Goal: Task Accomplishment & Management: Manage account settings

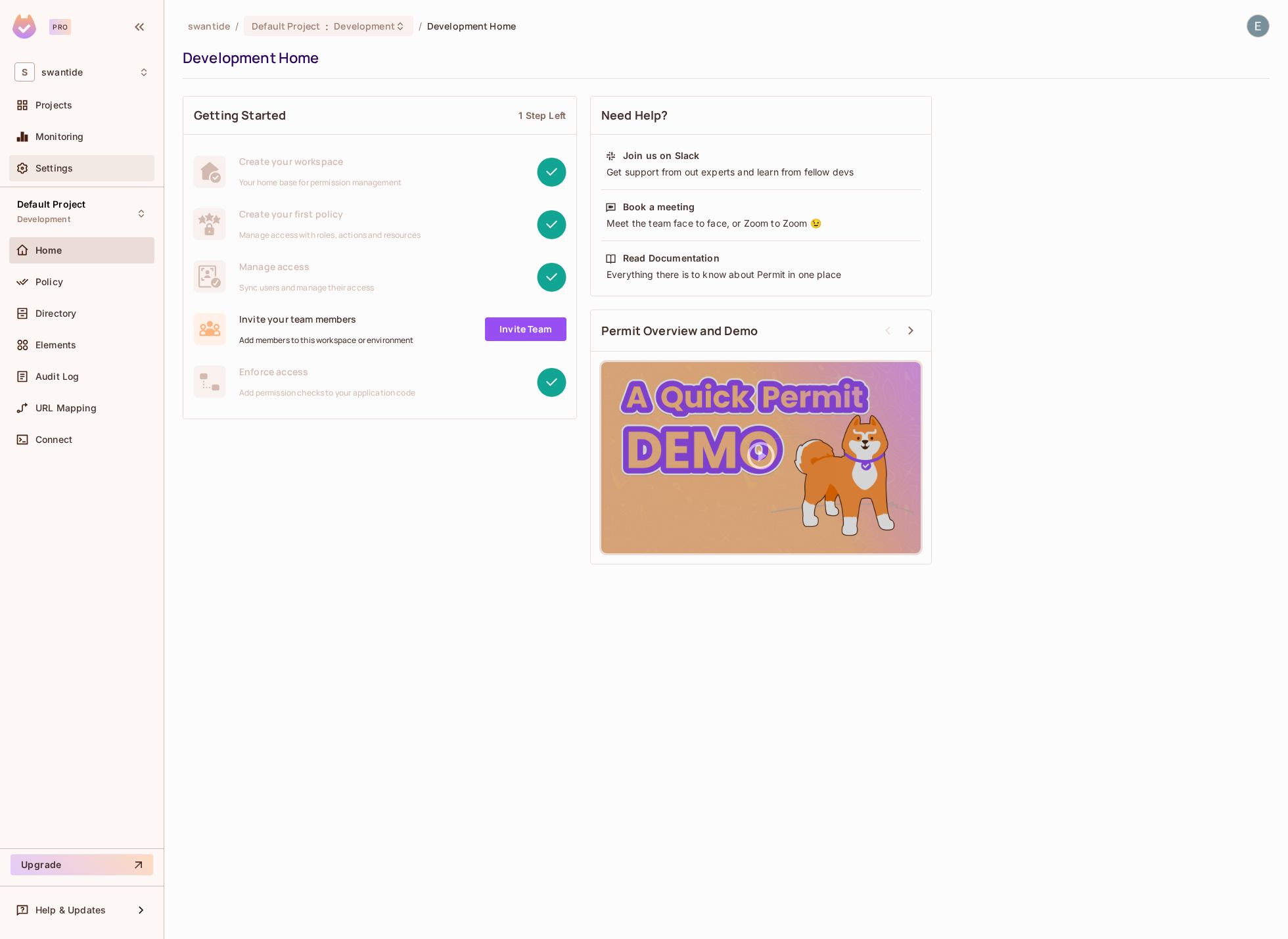
click at [72, 177] on div "Settings" at bounding box center [81, 168] width 146 height 27
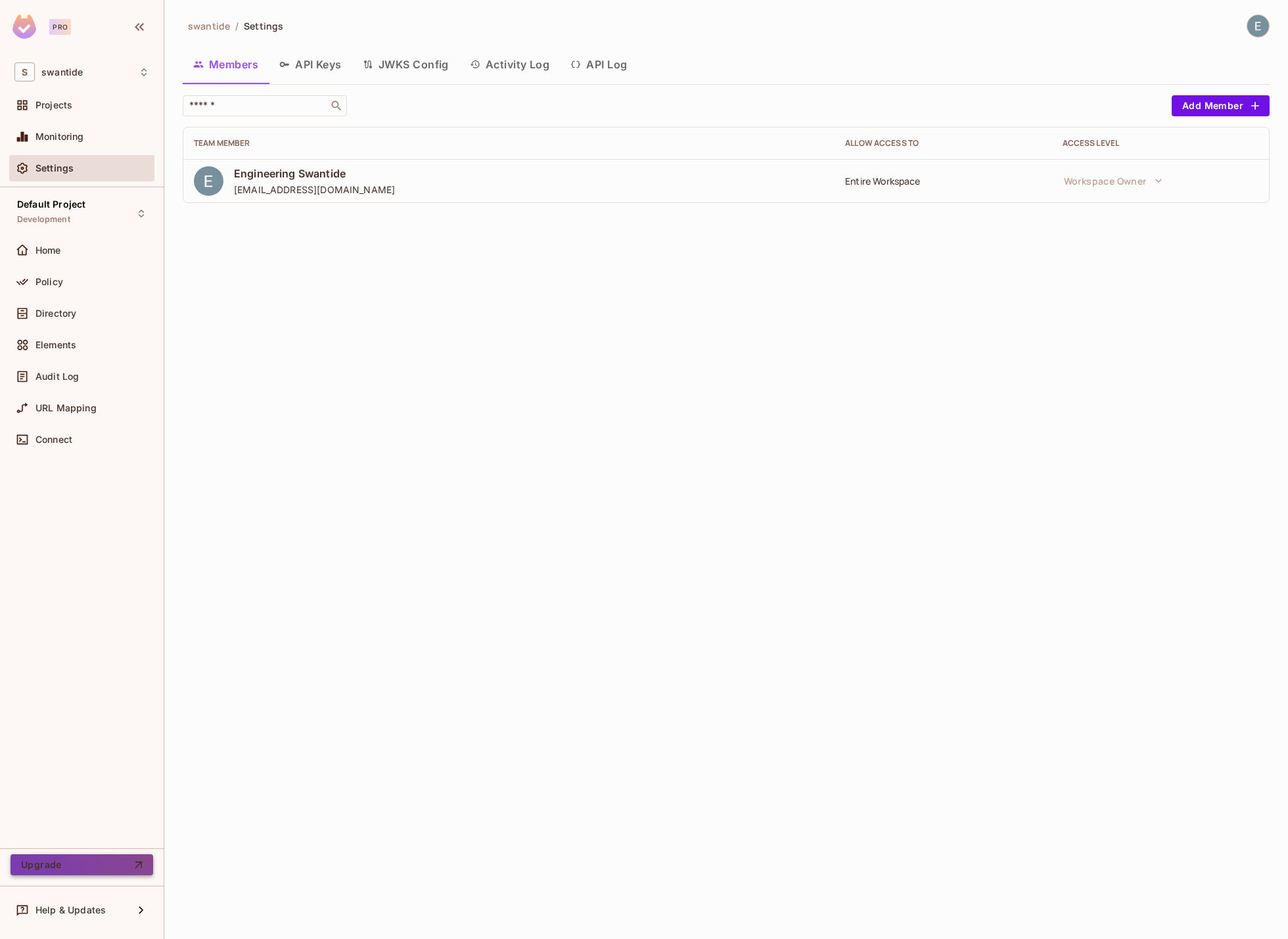
click at [113, 871] on button "Upgrade" at bounding box center [81, 865] width 142 height 21
click at [92, 438] on div "Connect" at bounding box center [92, 439] width 113 height 10
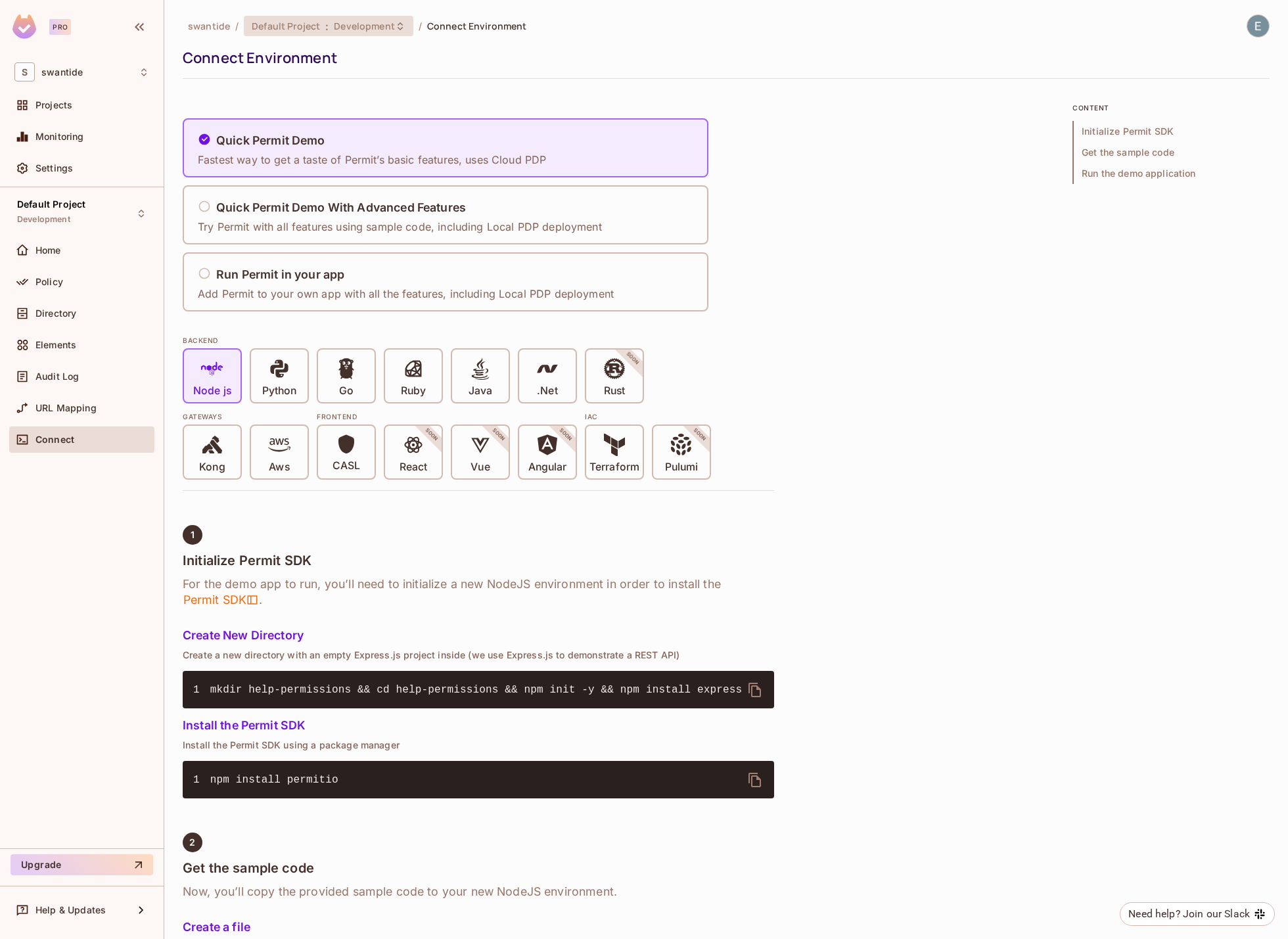
click at [382, 31] on span "Development" at bounding box center [364, 27] width 60 height 13
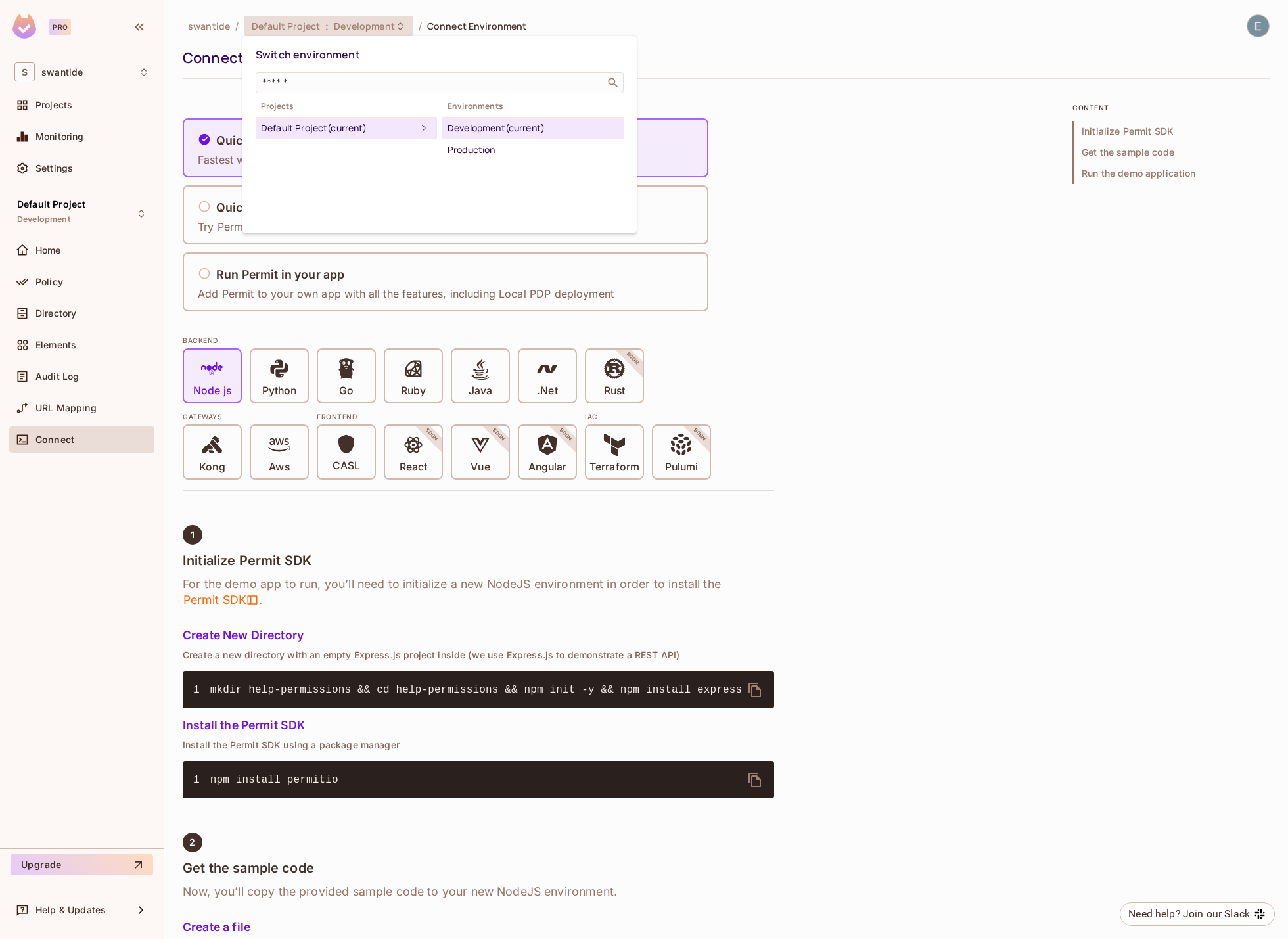
click at [804, 145] on div at bounding box center [644, 469] width 1288 height 939
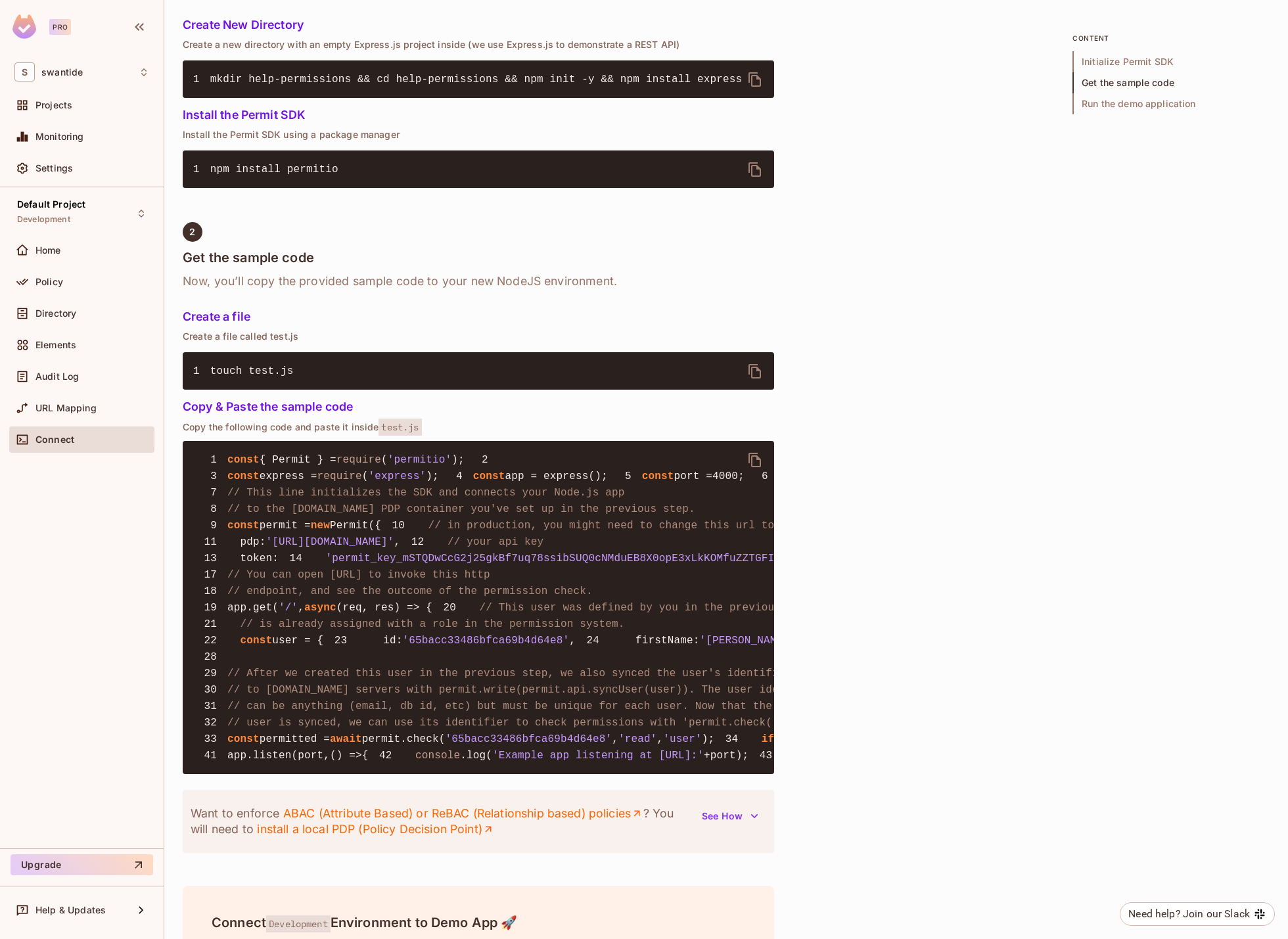
scroll to position [1225, 0]
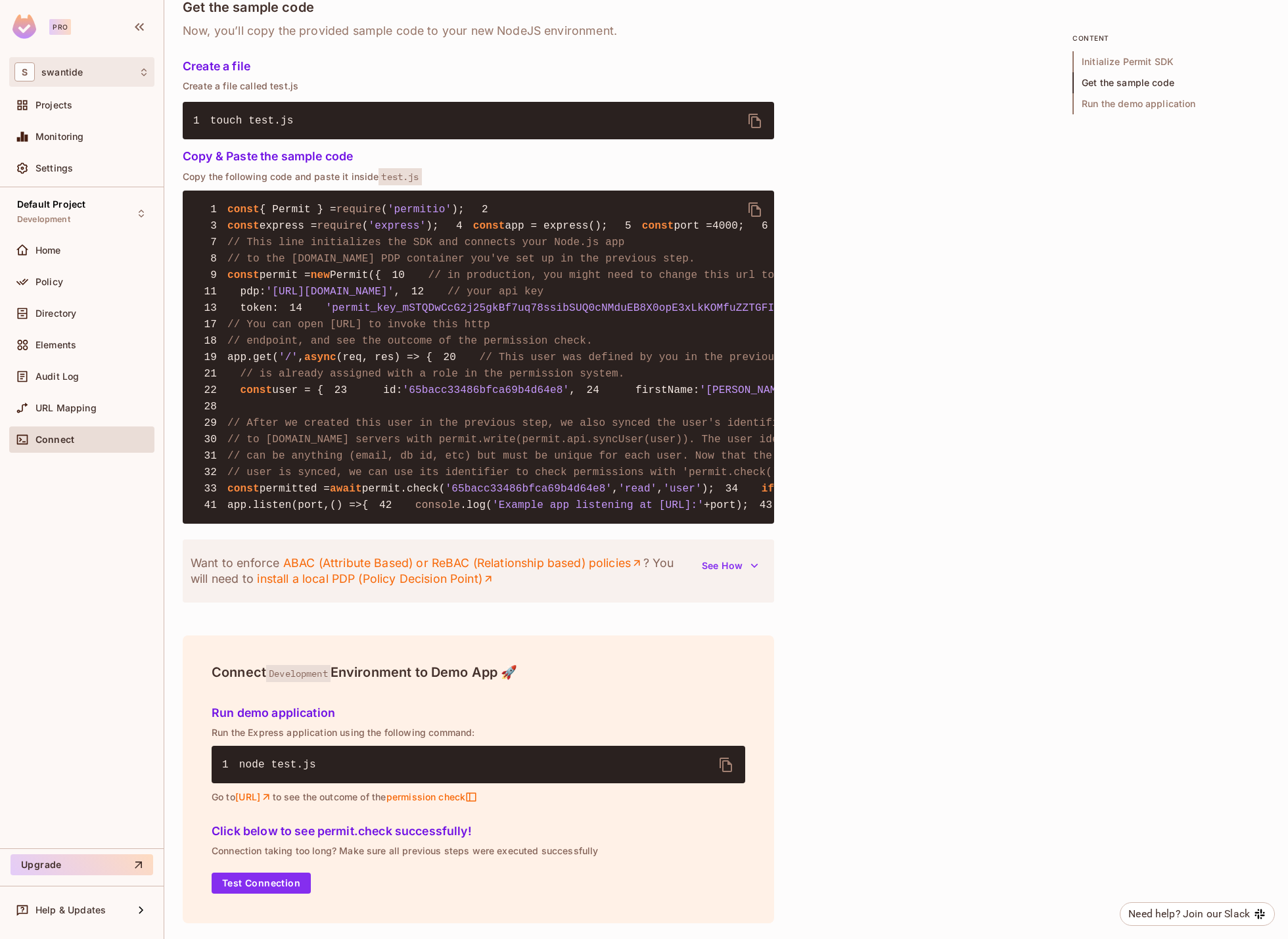
click at [84, 79] on div "S swantide" at bounding box center [81, 72] width 134 height 19
click at [71, 115] on span "swantide" at bounding box center [74, 111] width 92 height 13
click at [103, 203] on div "Default Project Development" at bounding box center [81, 213] width 146 height 36
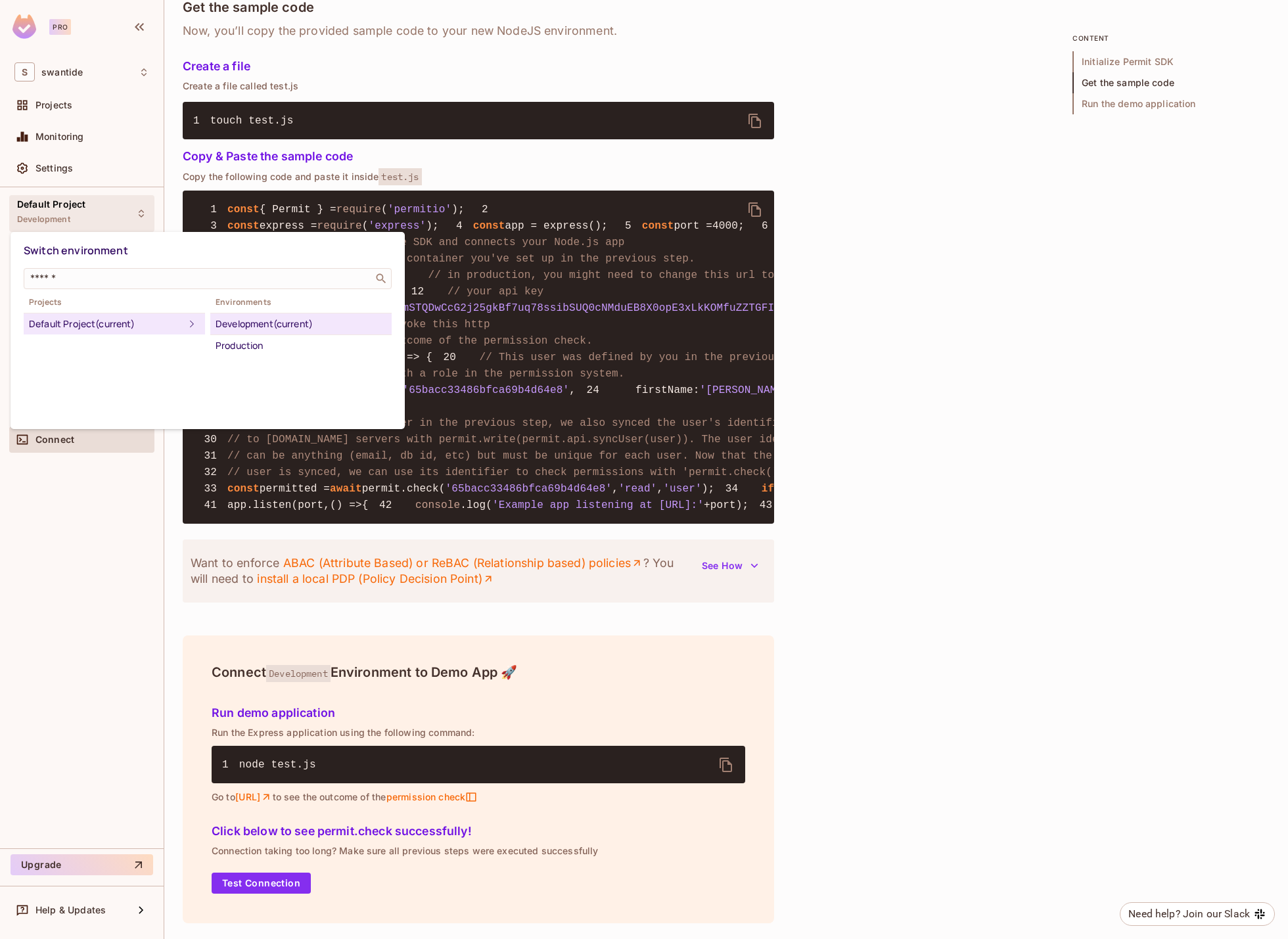
click at [103, 203] on div at bounding box center [644, 469] width 1288 height 939
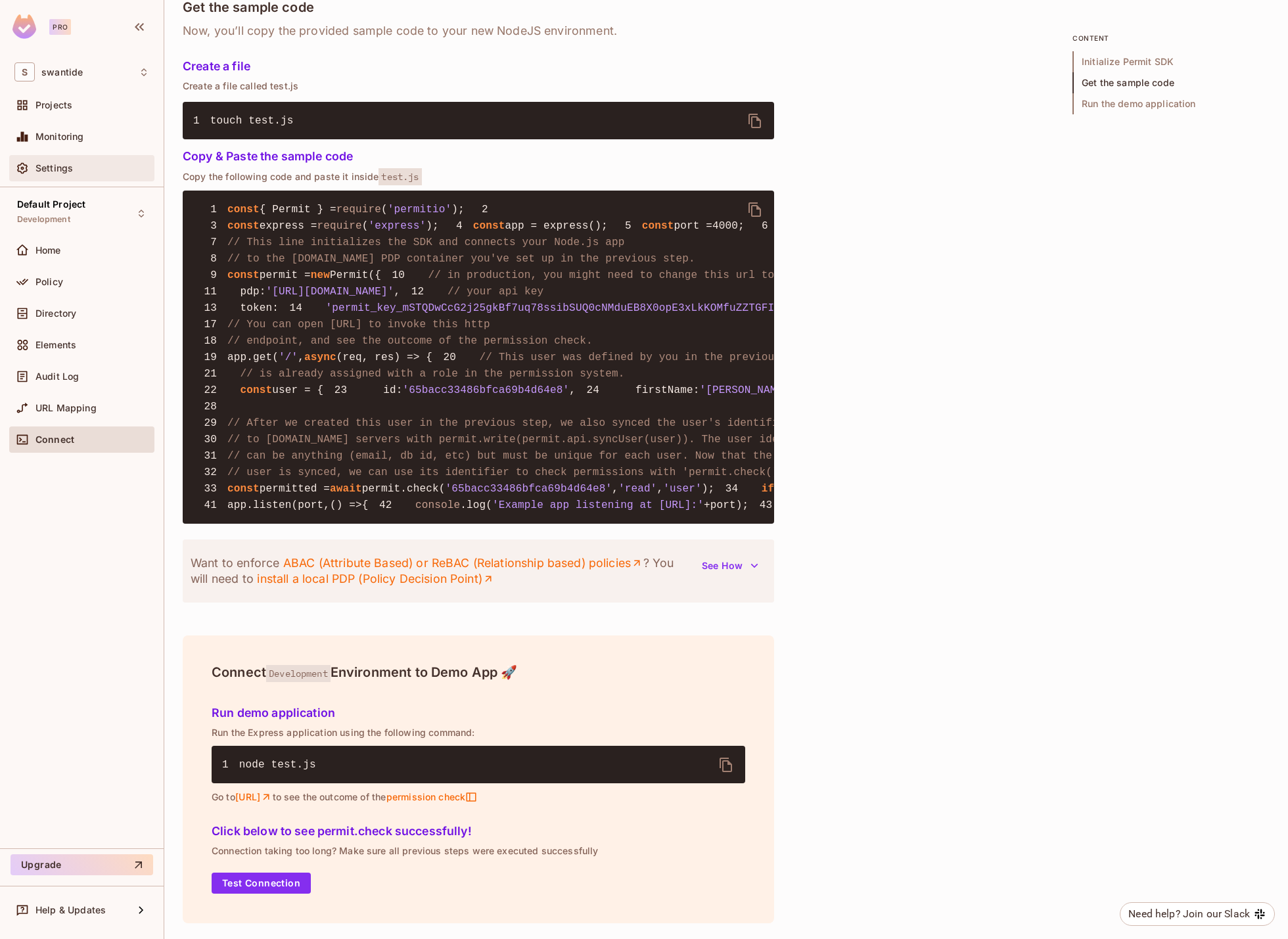
click at [92, 169] on div "Settings" at bounding box center [92, 168] width 113 height 10
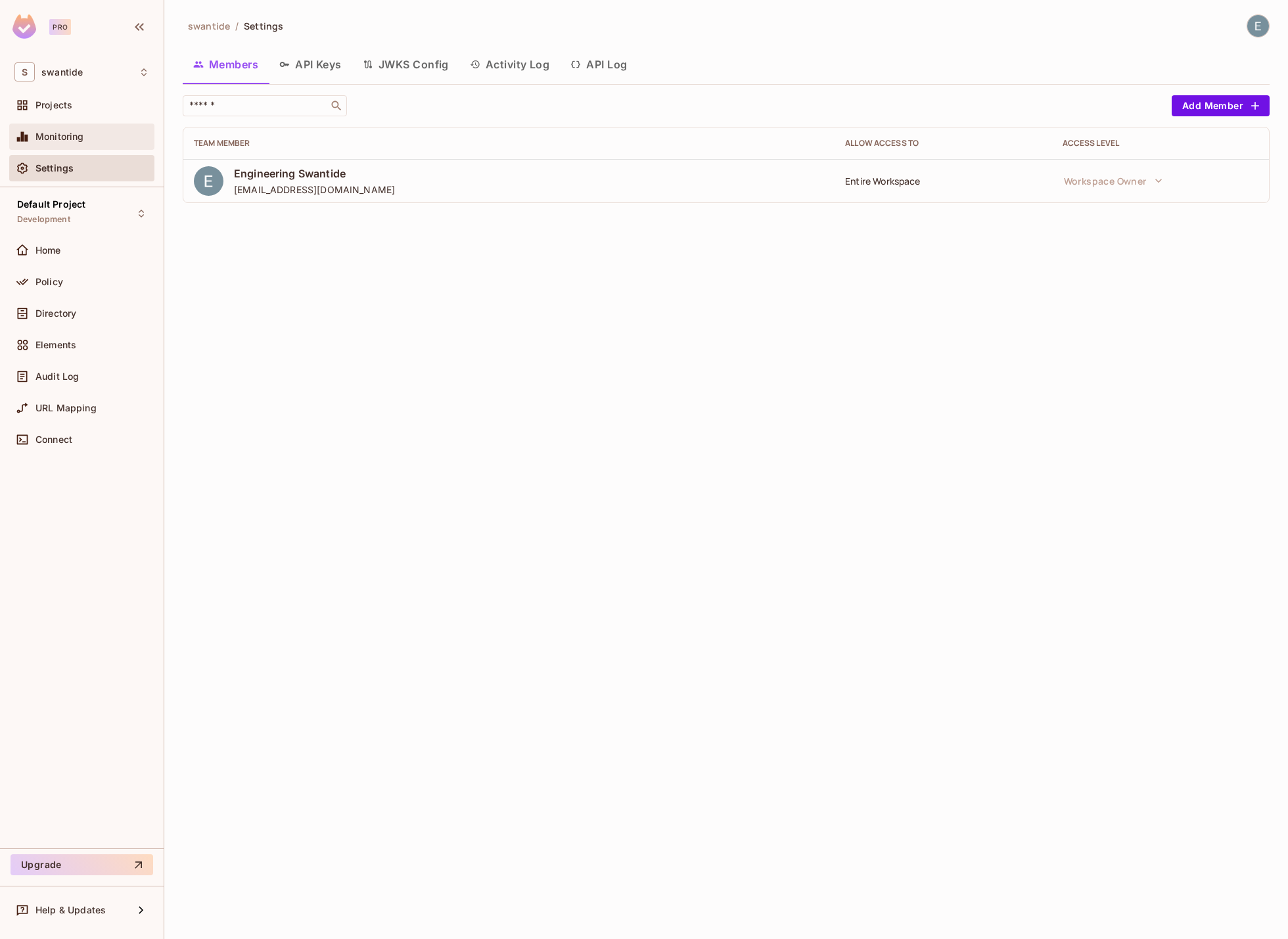
click at [120, 135] on div "Monitoring" at bounding box center [92, 136] width 113 height 10
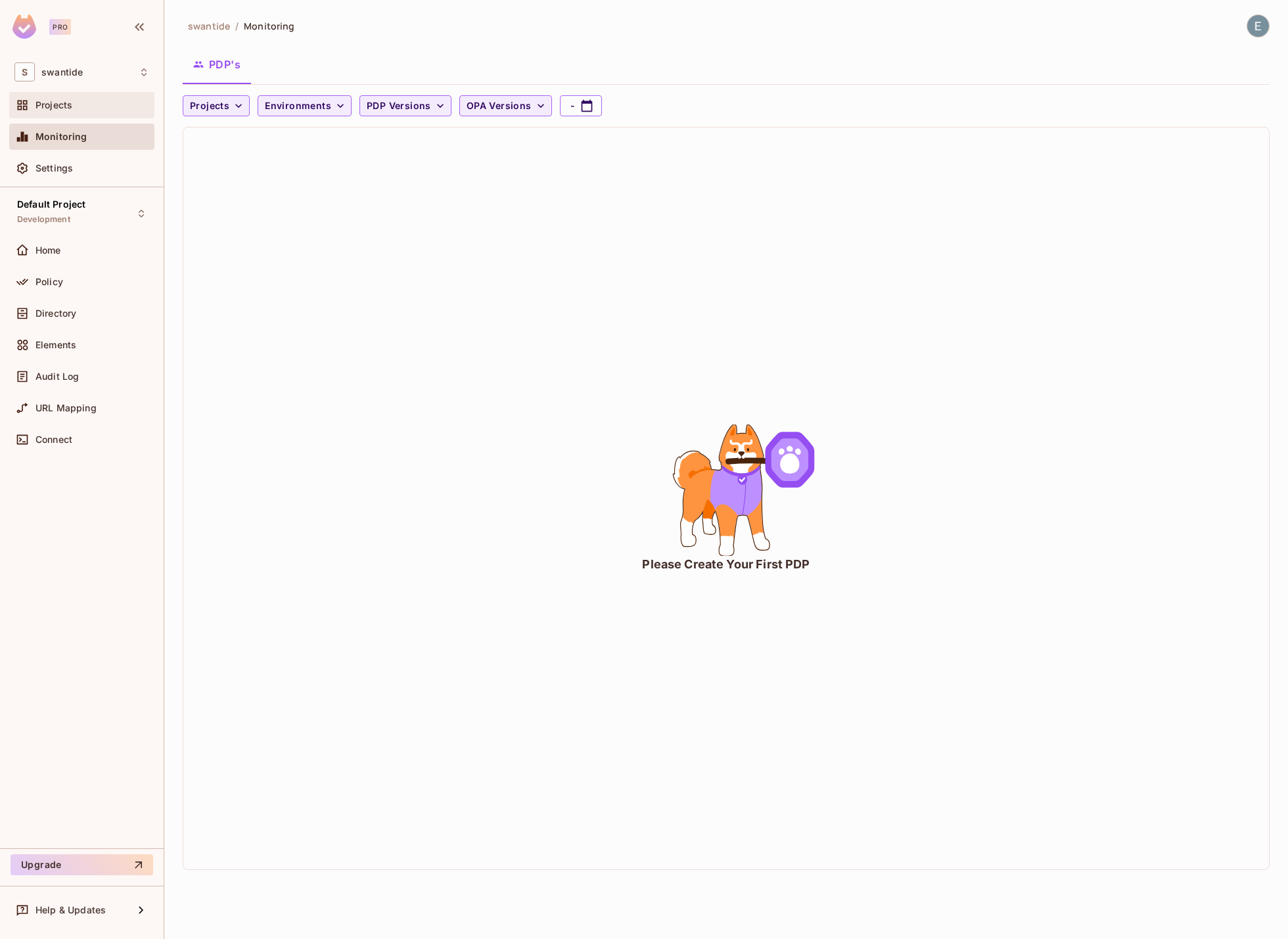
click at [85, 105] on div "Projects" at bounding box center [92, 105] width 113 height 10
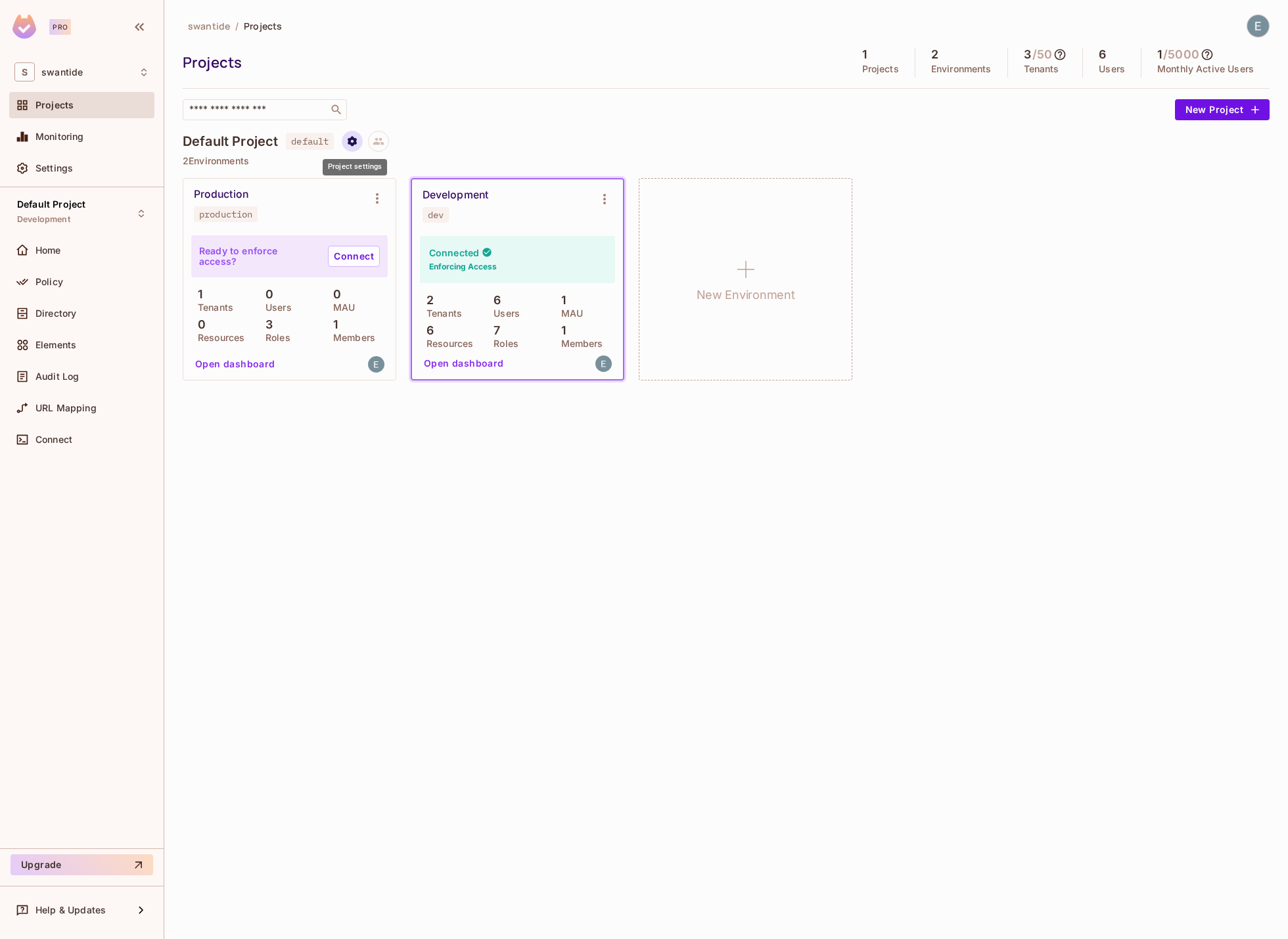
click at [357, 142] on icon "Project settings" at bounding box center [352, 141] width 9 height 10
click at [399, 188] on div "Edit Project" at bounding box center [417, 192] width 52 height 13
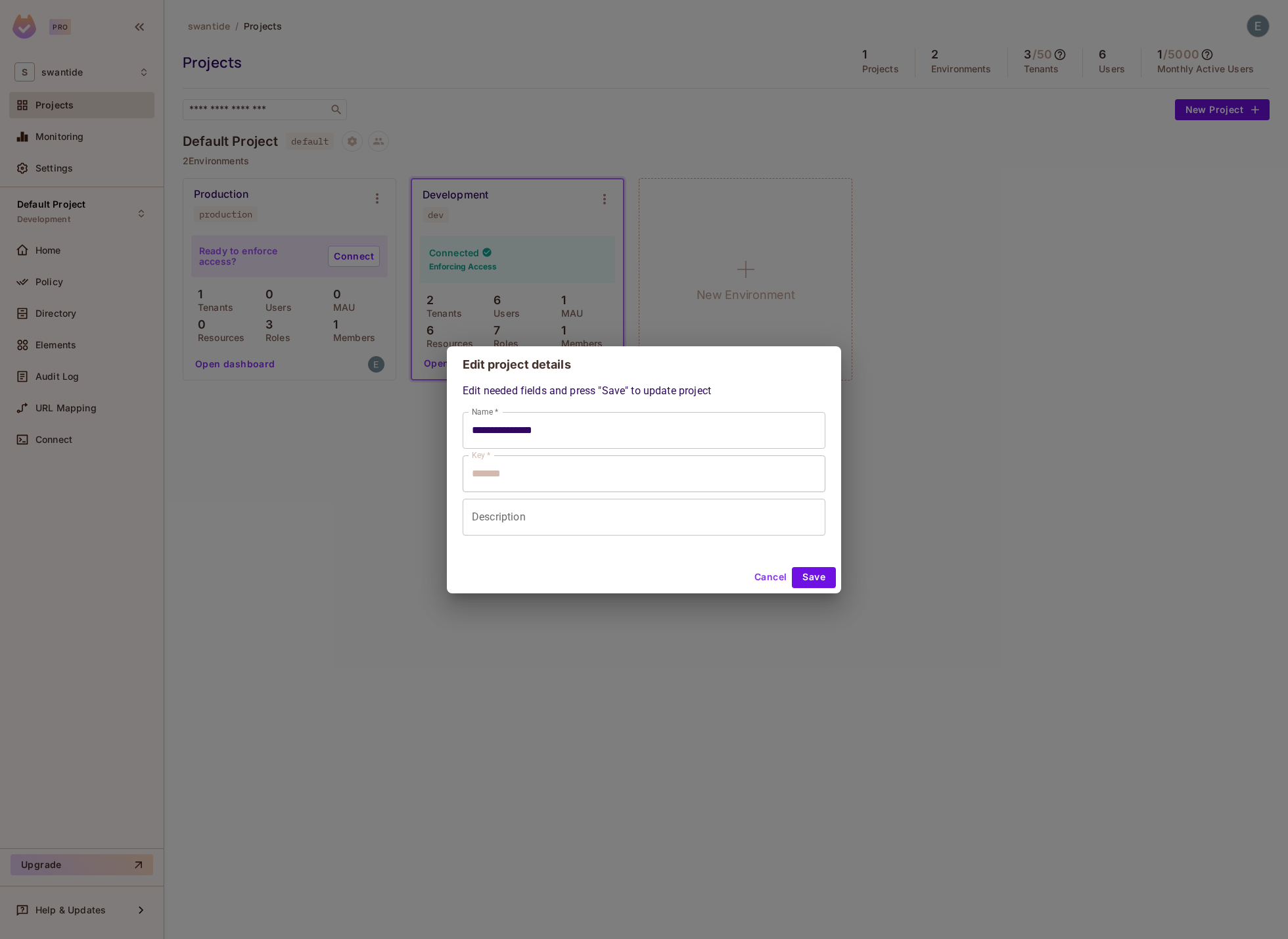
click at [329, 397] on div "**********" at bounding box center [644, 469] width 1288 height 939
type input "**********"
type input "*******"
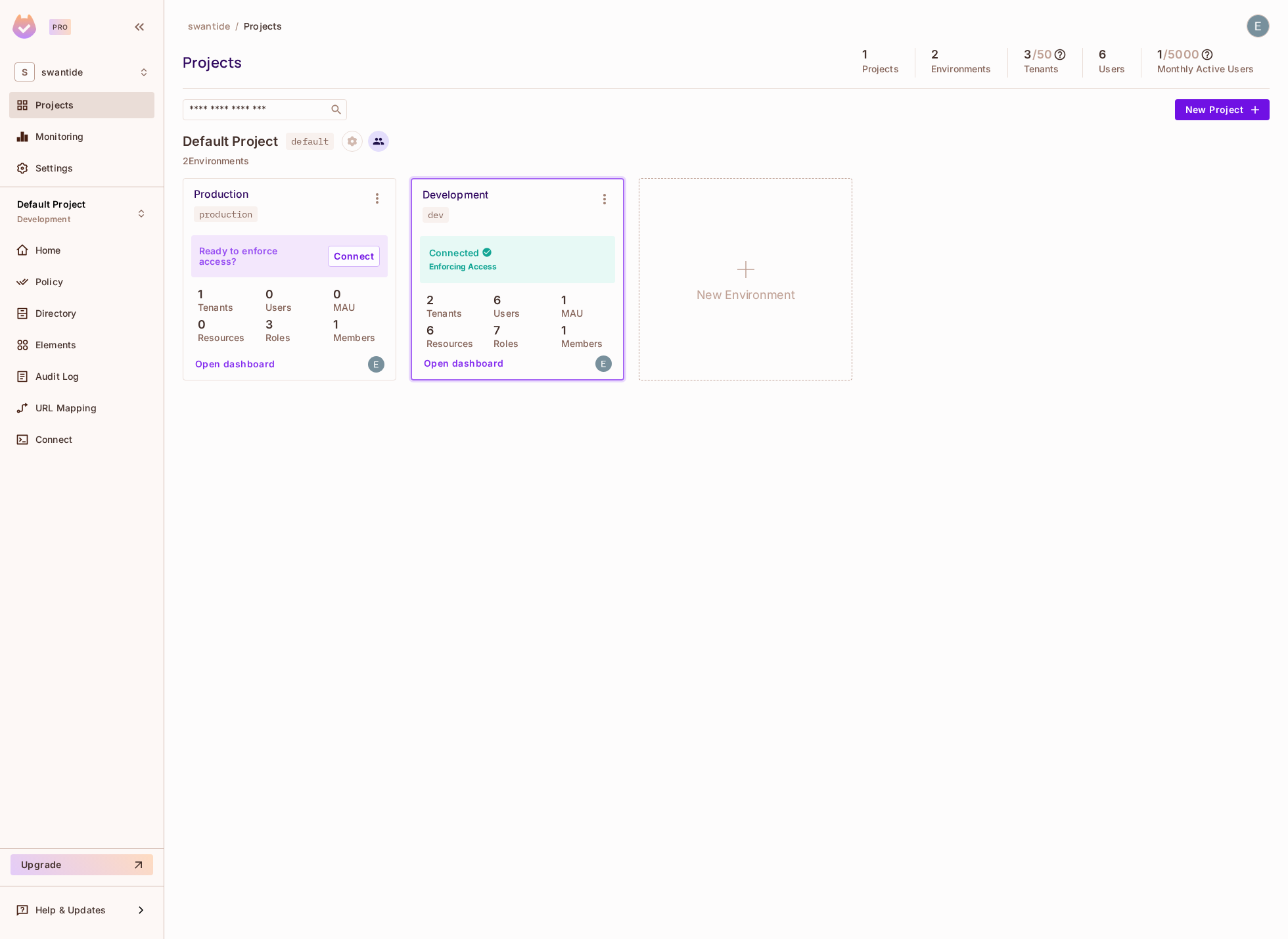
click at [385, 142] on icon at bounding box center [378, 141] width 12 height 12
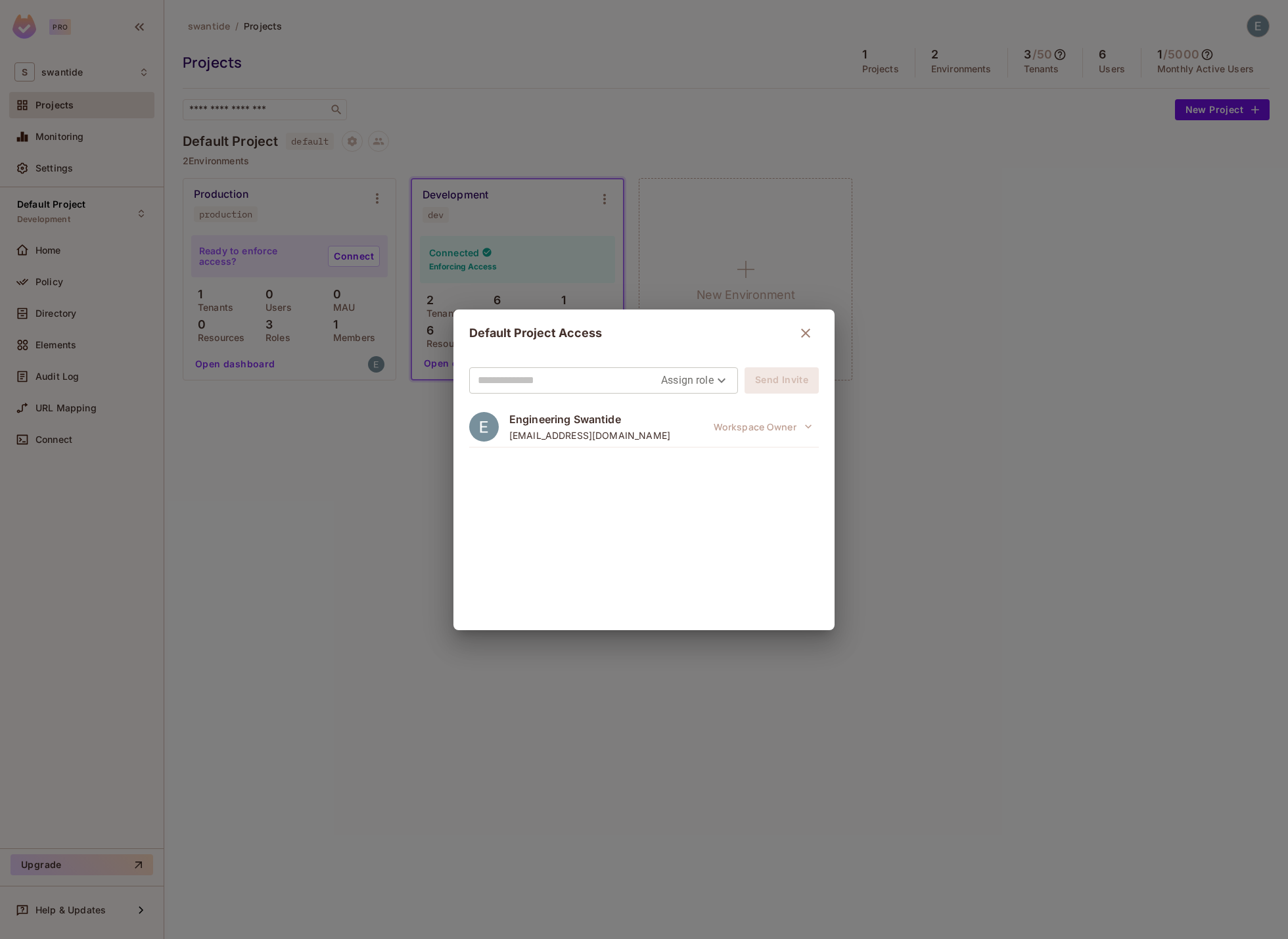
click at [303, 503] on div "Default Project Access Assign role Send Invite Engineering Swantide engineering…" at bounding box center [644, 469] width 1288 height 939
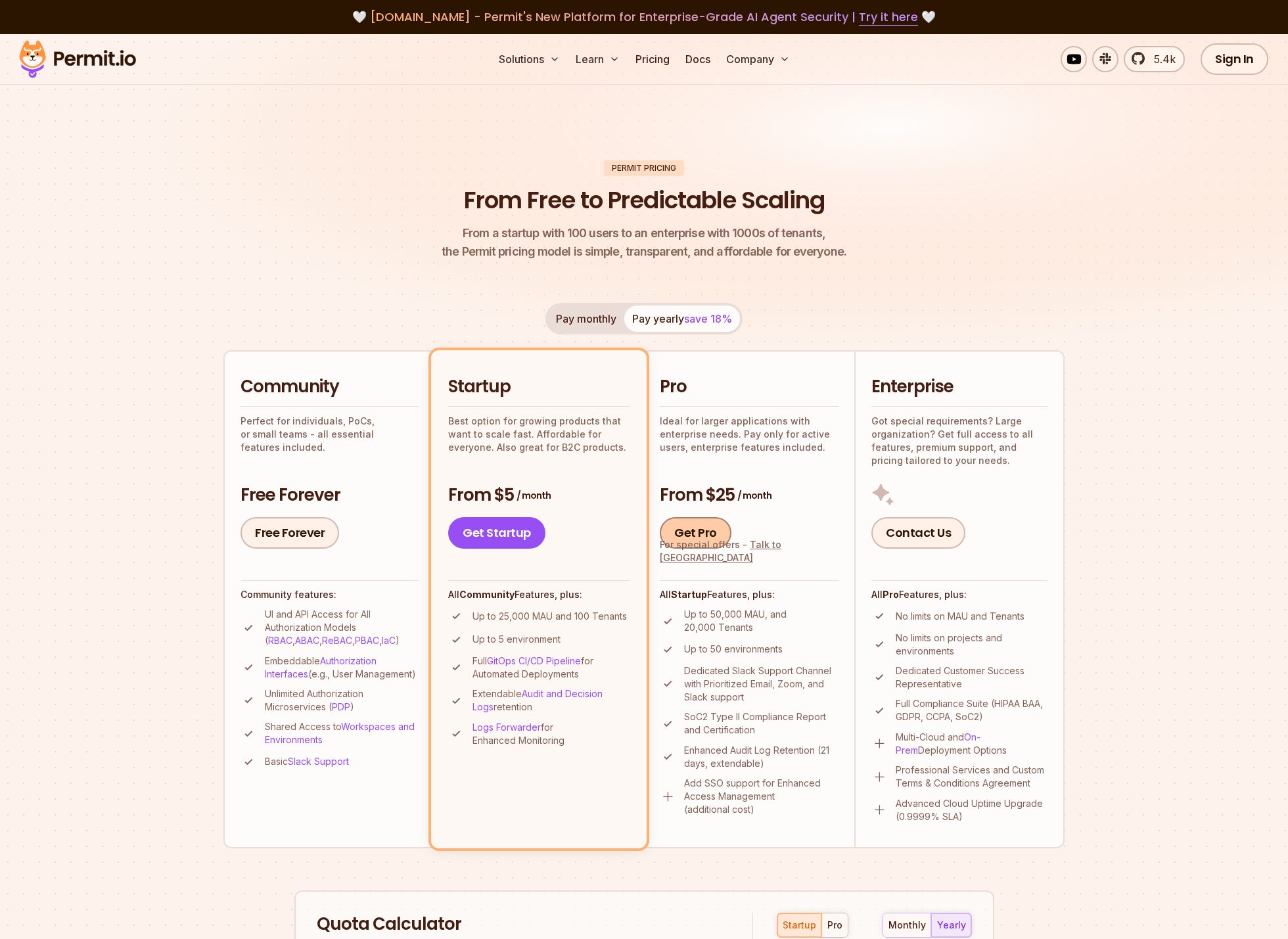
click at [713, 529] on link "Get Pro" at bounding box center [695, 533] width 72 height 31
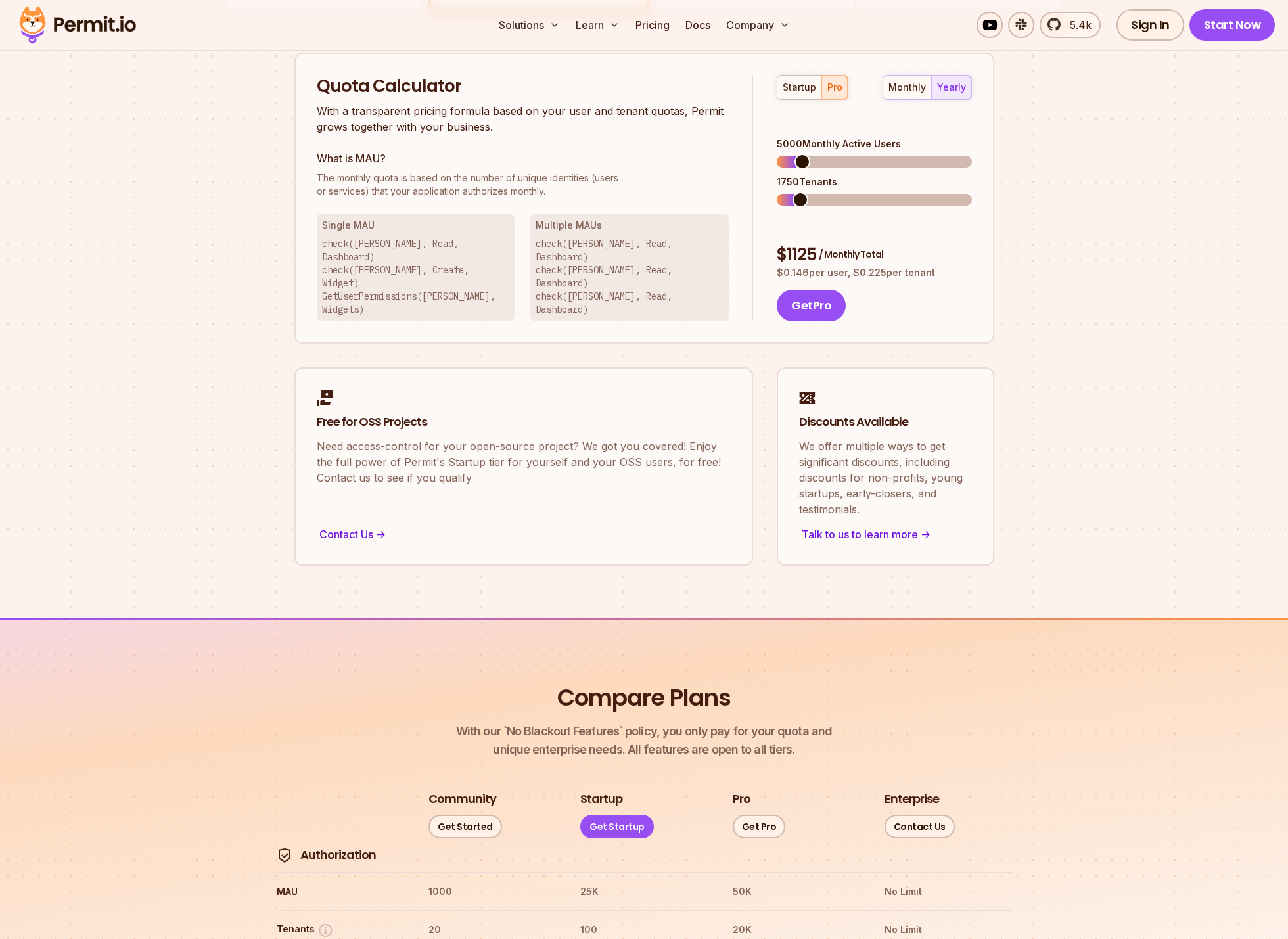
scroll to position [838, 0]
click at [894, 522] on div "Talk to us to learn more ->" at bounding box center [885, 531] width 173 height 19
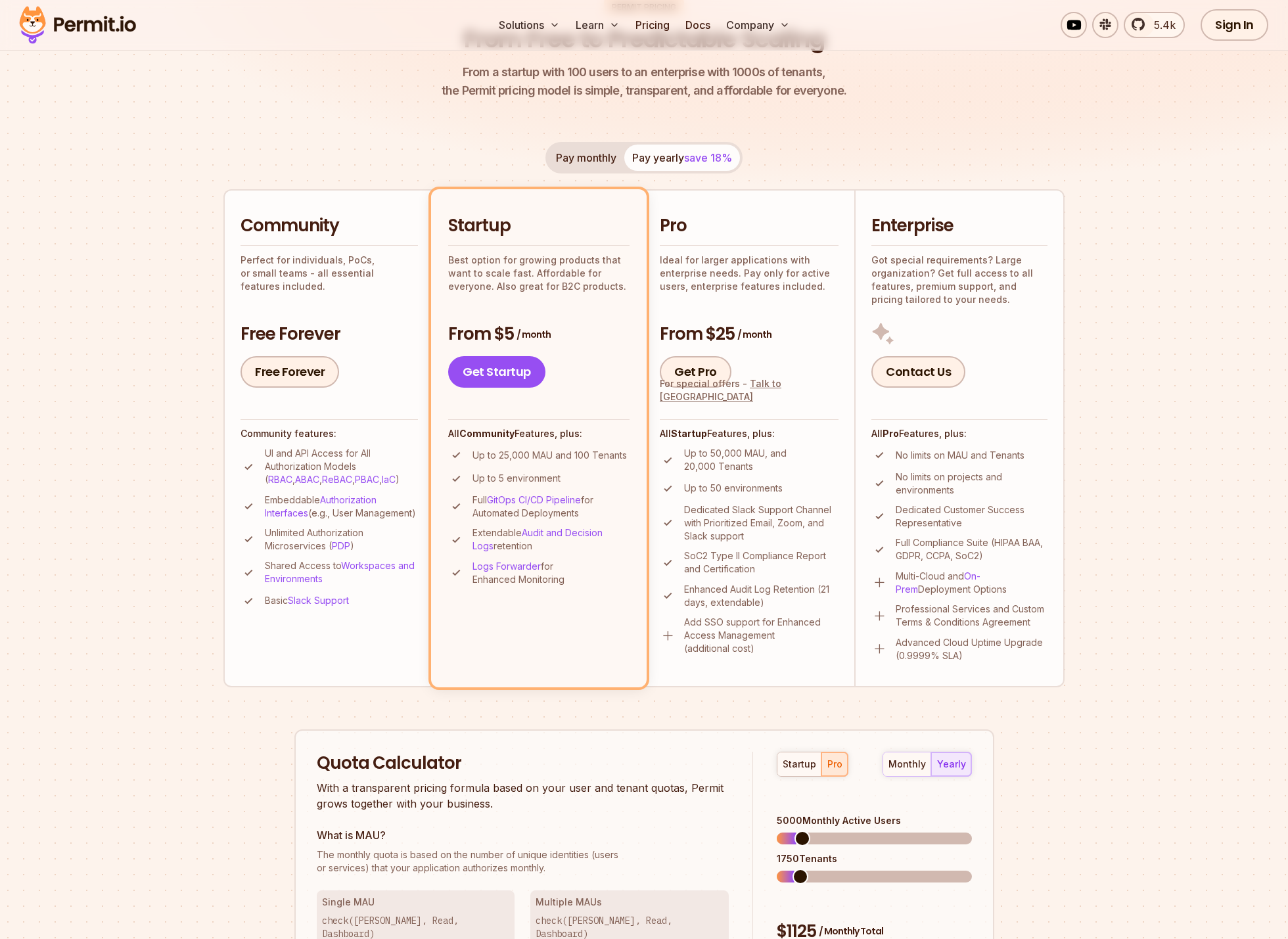
scroll to position [0, 0]
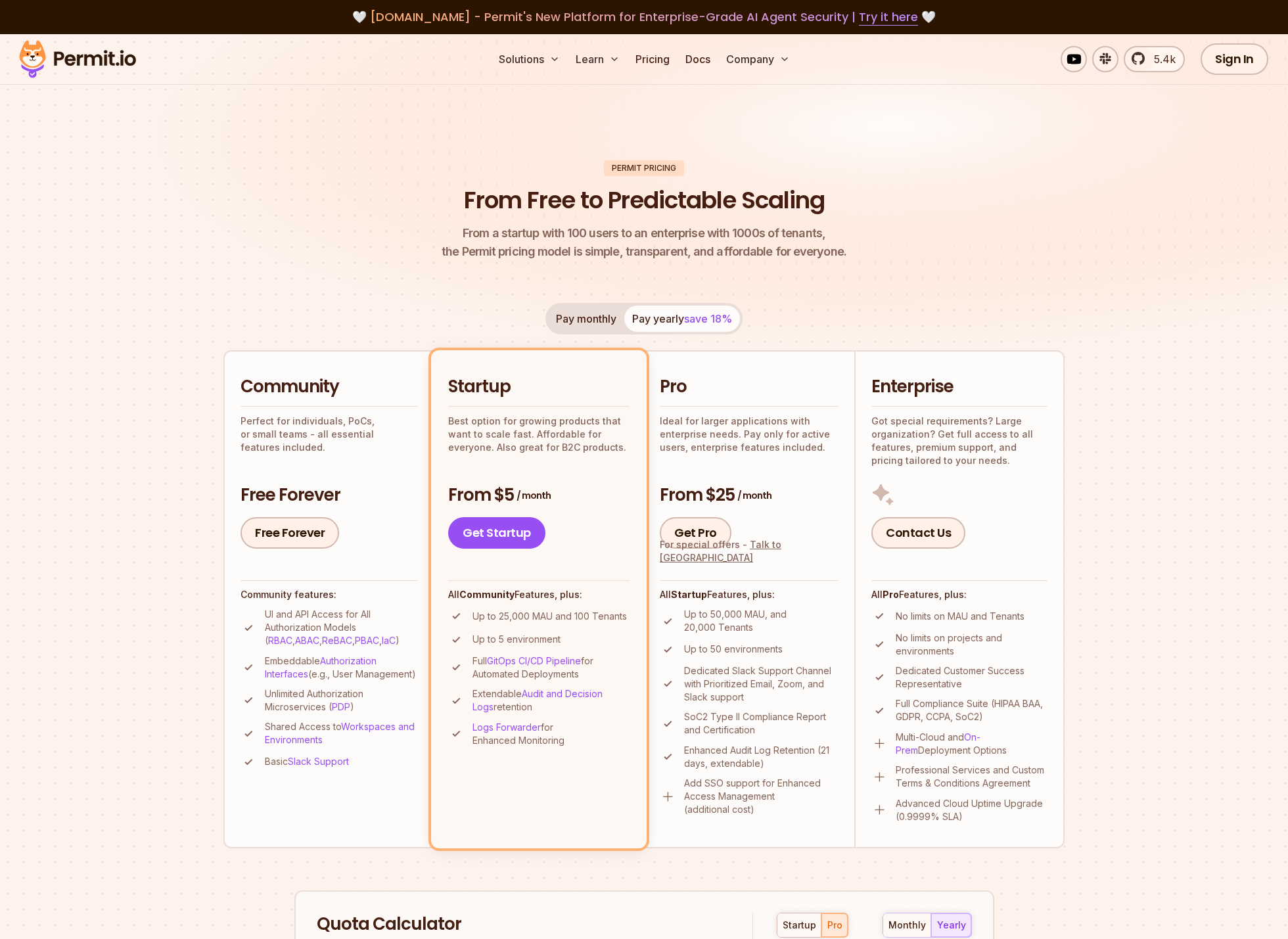
click at [289, 196] on header "Permit Pricing From Free to Predictable Scaling From a startup with 100 users t…" at bounding box center [644, 211] width 842 height 101
click at [1082, 175] on img at bounding box center [644, 205] width 1288 height 343
